Goal: Navigation & Orientation: Find specific page/section

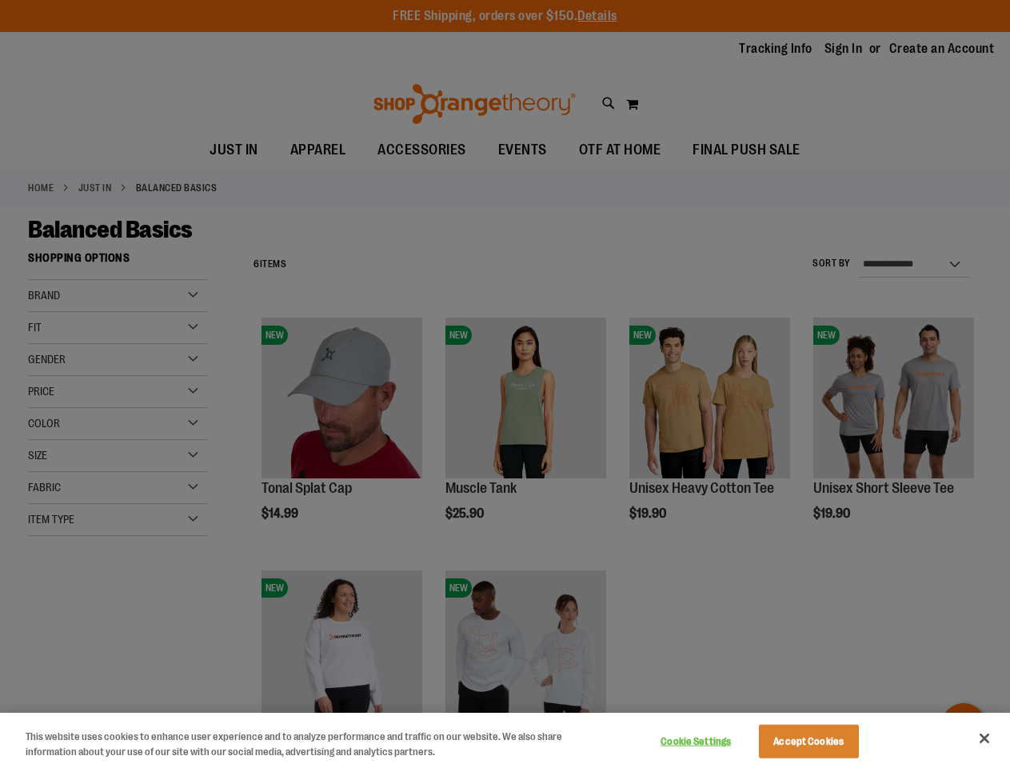
click at [505, 384] on div at bounding box center [505, 384] width 1010 height 768
click at [716, 741] on button "Cookie Settings" at bounding box center [696, 741] width 100 height 32
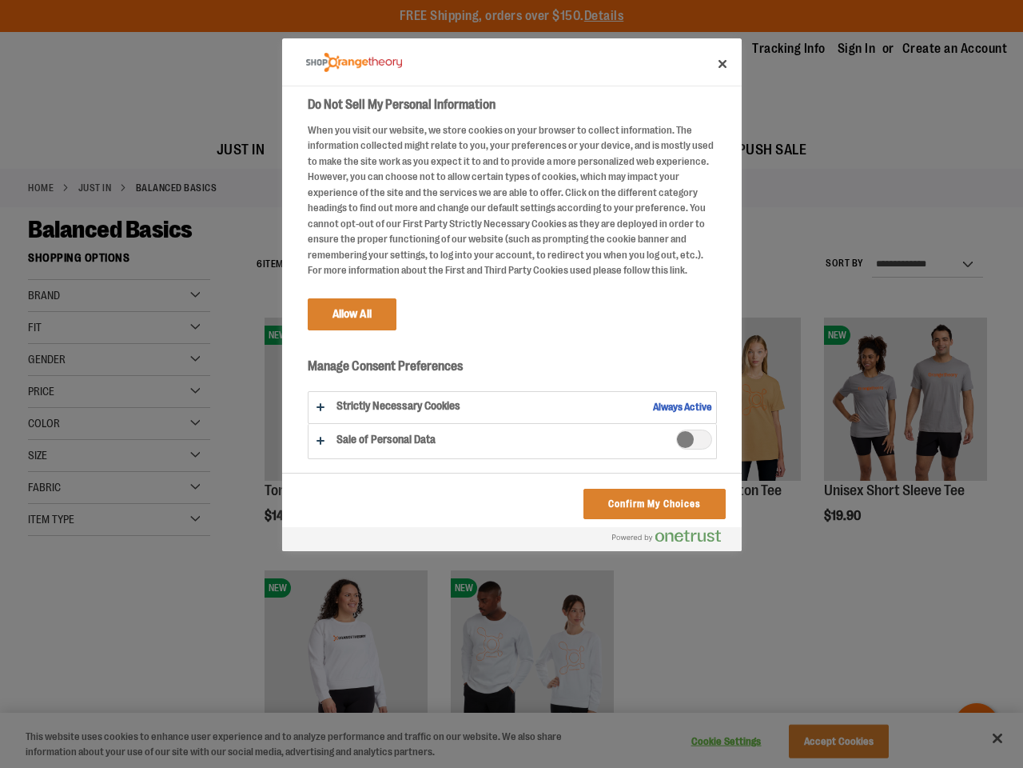
click at [828, 741] on div at bounding box center [511, 384] width 1023 height 768
click at [984, 738] on div at bounding box center [511, 384] width 1023 height 768
click at [836, 767] on html "Skip to Content The store will not work correctly when cookies are disabled. FR…" at bounding box center [511, 384] width 1023 height 768
